Goal: Task Accomplishment & Management: Manage account settings

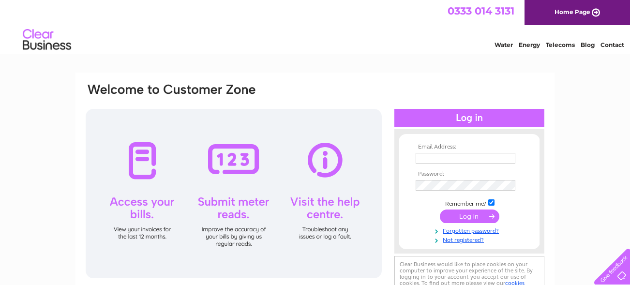
type input "info@ploughford.co.uk"
click at [459, 218] on input "submit" at bounding box center [470, 217] width 60 height 14
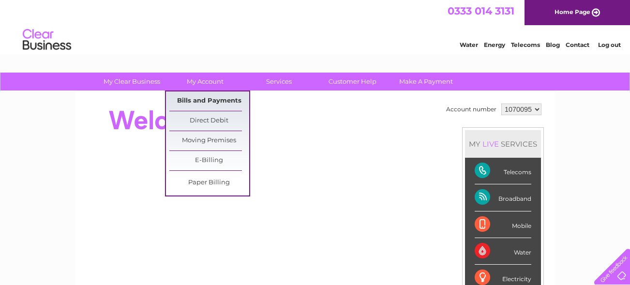
click at [212, 101] on link "Bills and Payments" at bounding box center [209, 100] width 80 height 19
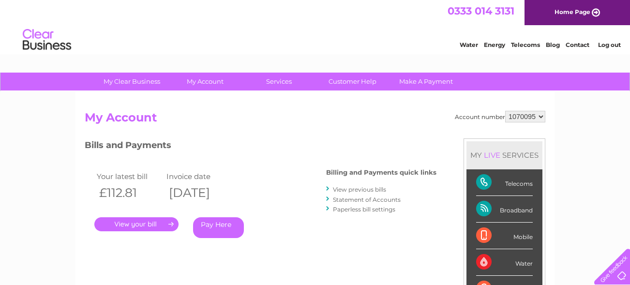
click at [138, 223] on link "." at bounding box center [136, 224] width 84 height 14
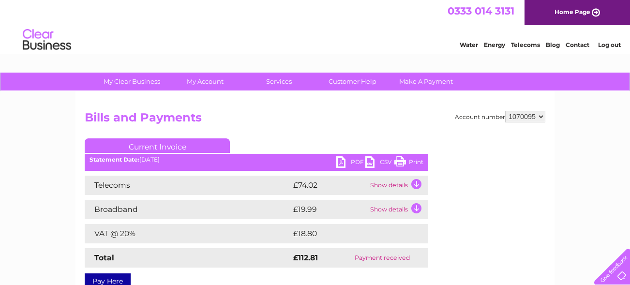
click at [350, 158] on link "PDF" at bounding box center [350, 163] width 29 height 14
